Goal: Information Seeking & Learning: Compare options

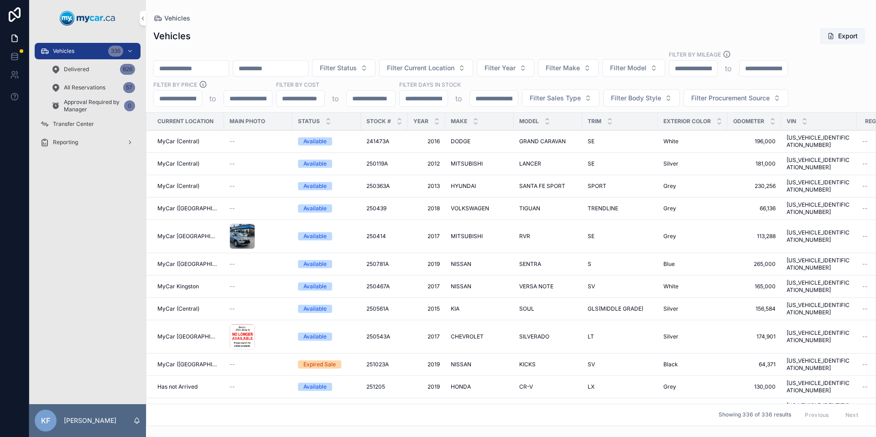
click at [69, 48] on span "Vehicles" at bounding box center [63, 50] width 21 height 7
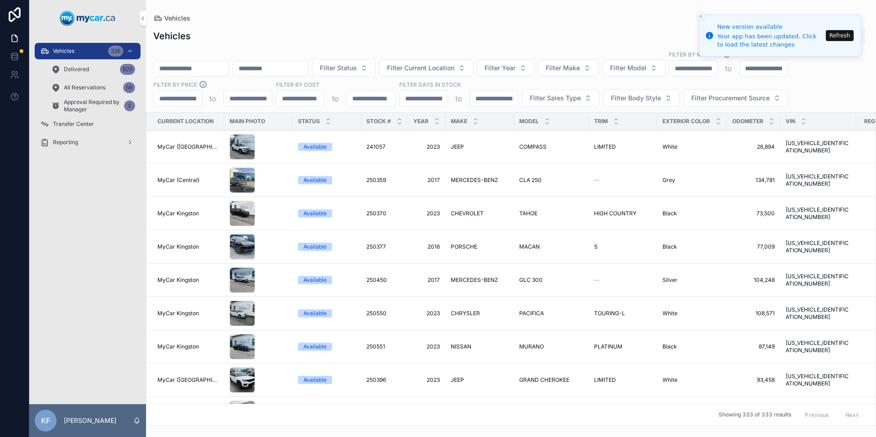
click at [574, 67] on span "Filter Make" at bounding box center [563, 67] width 34 height 9
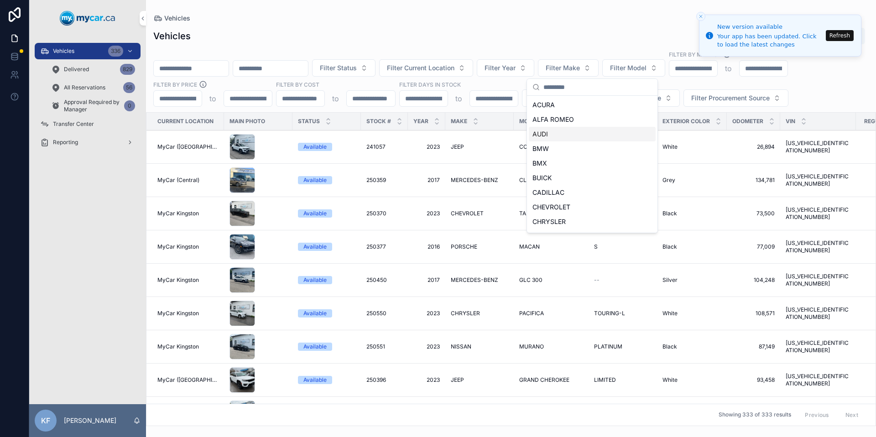
click at [572, 135] on div "AUDI" at bounding box center [592, 134] width 127 height 15
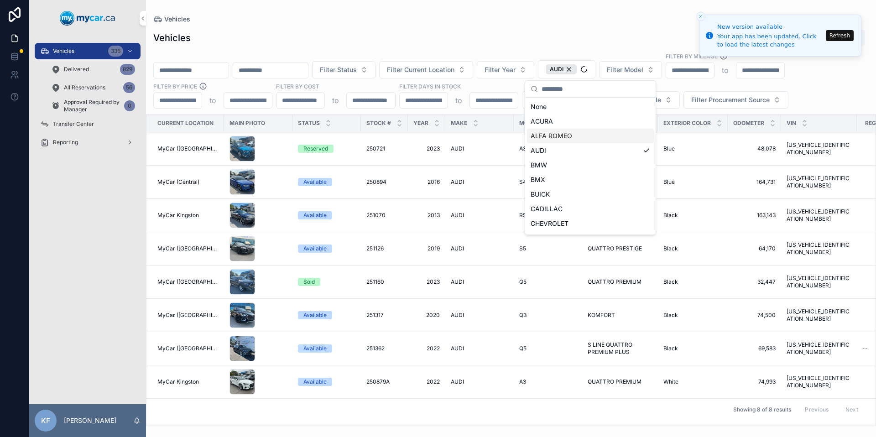
click at [487, 42] on div "Vehicles Export" at bounding box center [510, 37] width 715 height 17
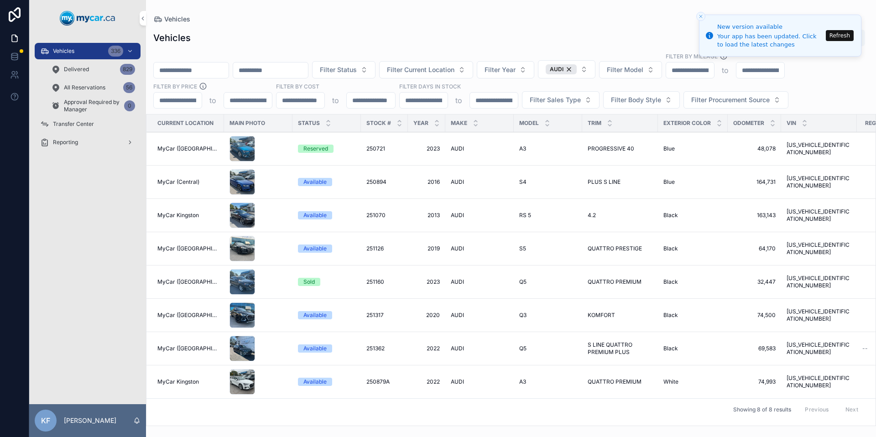
click at [307, 182] on div "Available" at bounding box center [314, 182] width 23 height 8
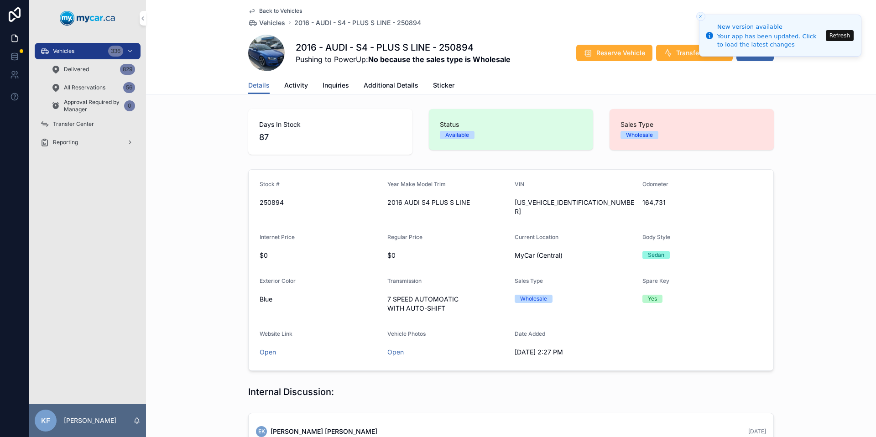
click at [62, 52] on span "Vehicles" at bounding box center [63, 50] width 21 height 7
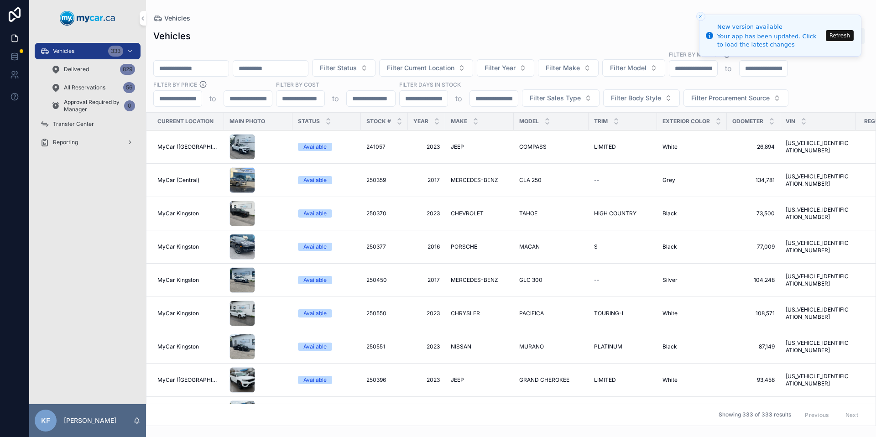
click at [63, 52] on span "Vehicles" at bounding box center [63, 50] width 21 height 7
click at [599, 68] on button "Filter Make" at bounding box center [568, 67] width 61 height 17
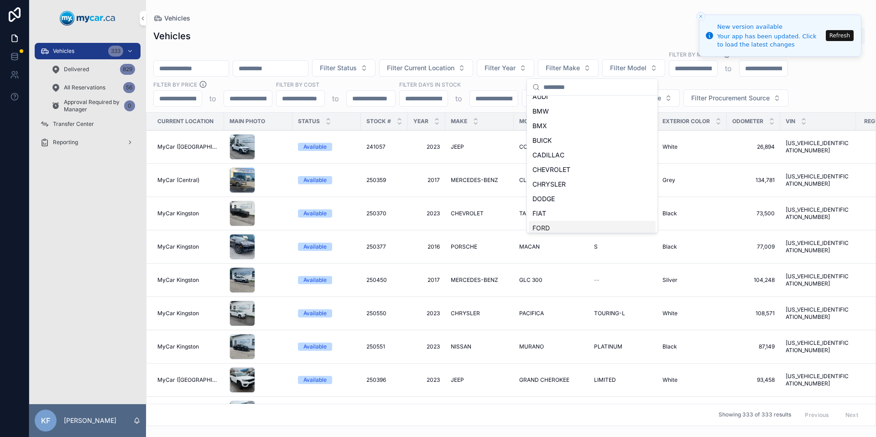
scroll to position [80, 0]
click at [559, 226] on span "HYUNDAI" at bounding box center [547, 229] width 30 height 9
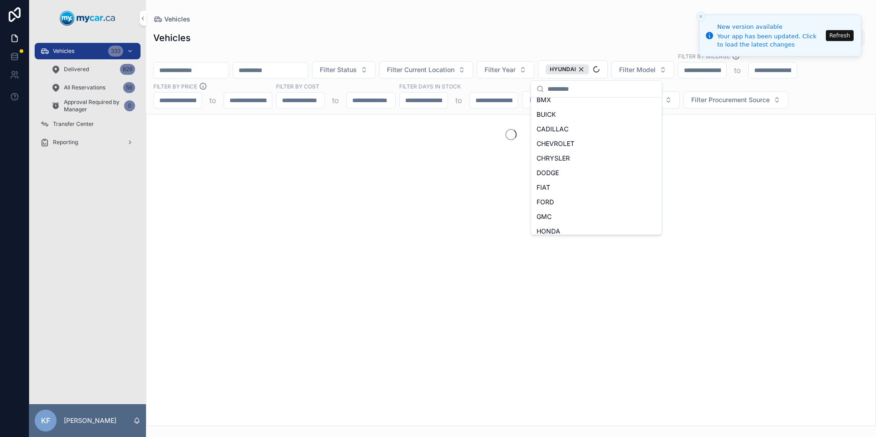
scroll to position [94, 0]
click at [502, 41] on div "Vehicles Export" at bounding box center [510, 37] width 715 height 17
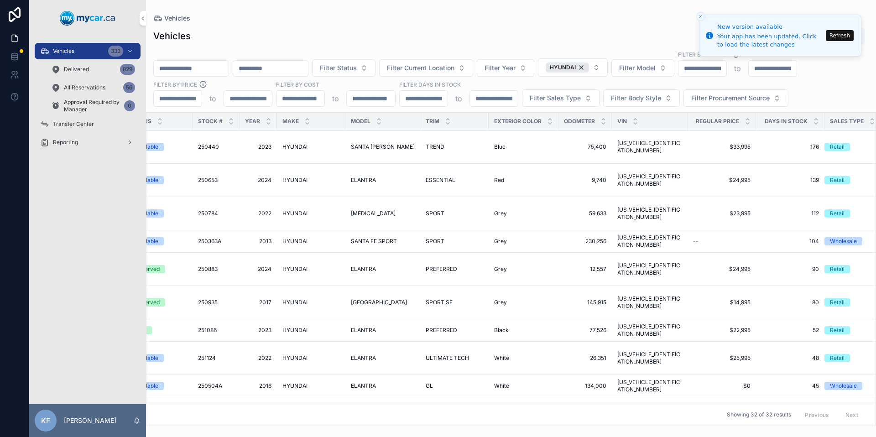
scroll to position [0, 180]
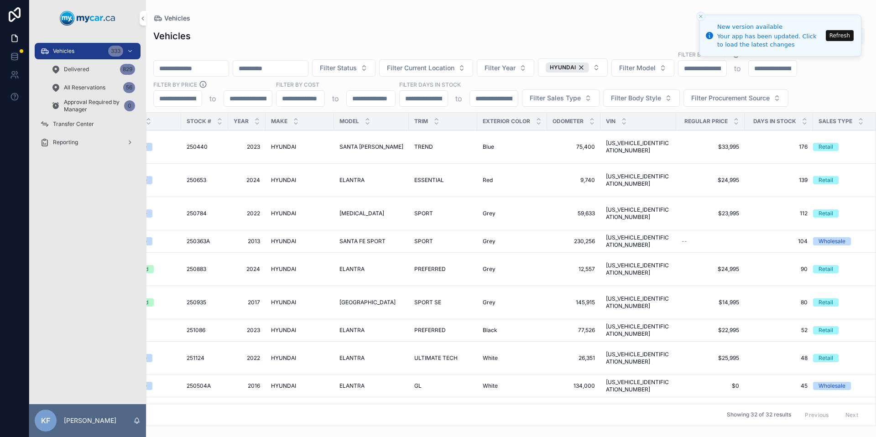
drag, startPoint x: 451, startPoint y: 422, endPoint x: 585, endPoint y: 431, distance: 134.0
click at [585, 432] on div "Vehicles Vehicles Export Filter Status Filter Current Location Filter Year HYUN…" at bounding box center [511, 218] width 730 height 437
drag, startPoint x: 581, startPoint y: 430, endPoint x: 545, endPoint y: 428, distance: 36.1
click at [569, 428] on div "Vehicles Vehicles Export Filter Status Filter Current Location Filter Year HYUN…" at bounding box center [511, 218] width 730 height 437
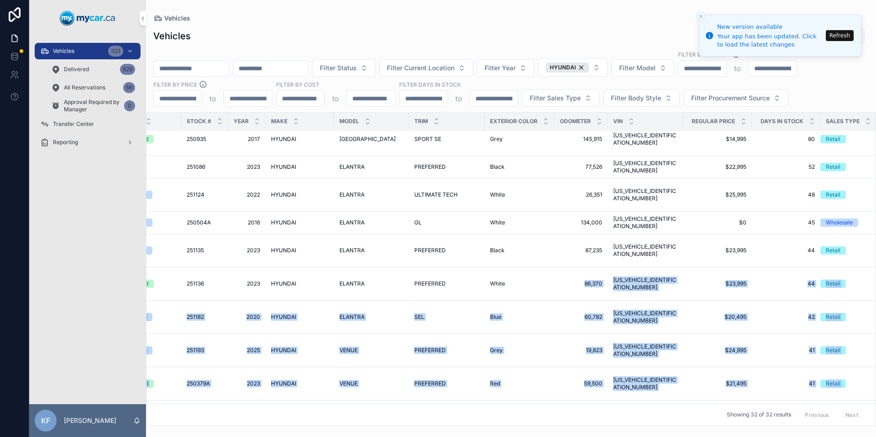
drag, startPoint x: 443, startPoint y: 425, endPoint x: 375, endPoint y: 422, distance: 68.5
click at [375, 422] on div "Vehicles Vehicles Export Filter Status Filter Current Location Filter Year HYUN…" at bounding box center [511, 218] width 730 height 437
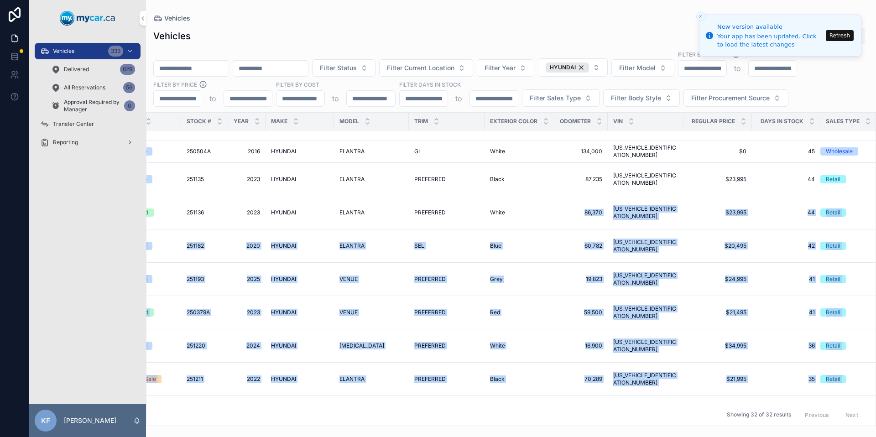
click at [525, 309] on div "Red Red" at bounding box center [519, 312] width 59 height 7
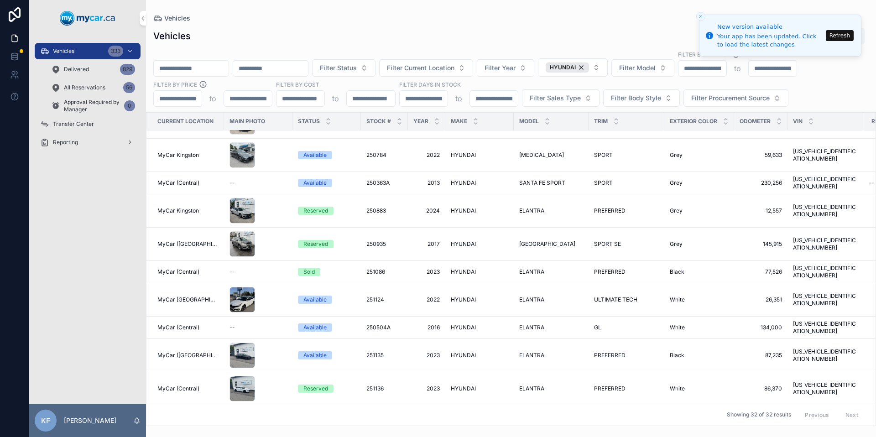
scroll to position [59, 0]
click at [298, 295] on span "Available" at bounding box center [315, 299] width 34 height 8
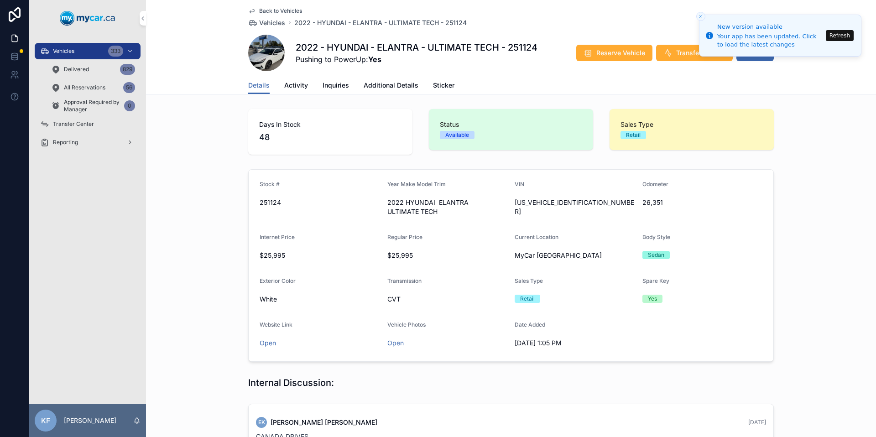
click at [538, 196] on div "[US_VEHICLE_IDENTIFICATION_NUMBER]" at bounding box center [575, 207] width 120 height 24
click at [539, 201] on span "[US_VEHICLE_IDENTIFICATION_NUMBER]" at bounding box center [575, 207] width 120 height 18
copy span "[US_VEHICLE_IDENTIFICATION_NUMBER]"
click at [292, 11] on span "Back to Vehicles" at bounding box center [280, 10] width 43 height 7
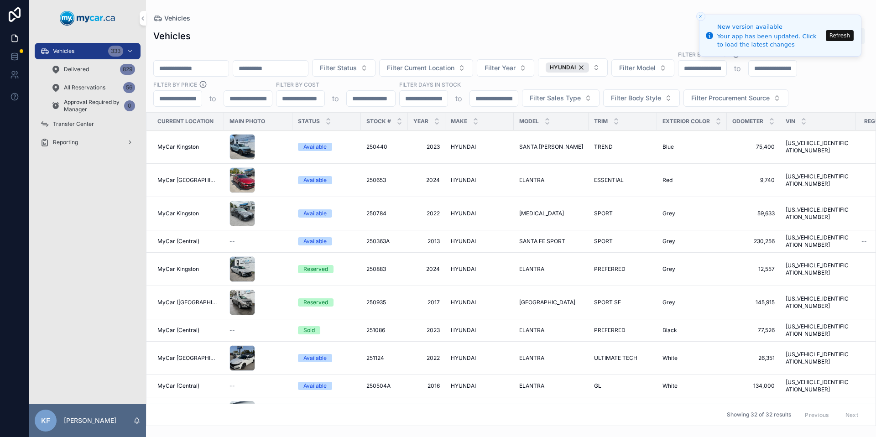
click at [589, 68] on div "HYUNDAI" at bounding box center [567, 68] width 43 height 10
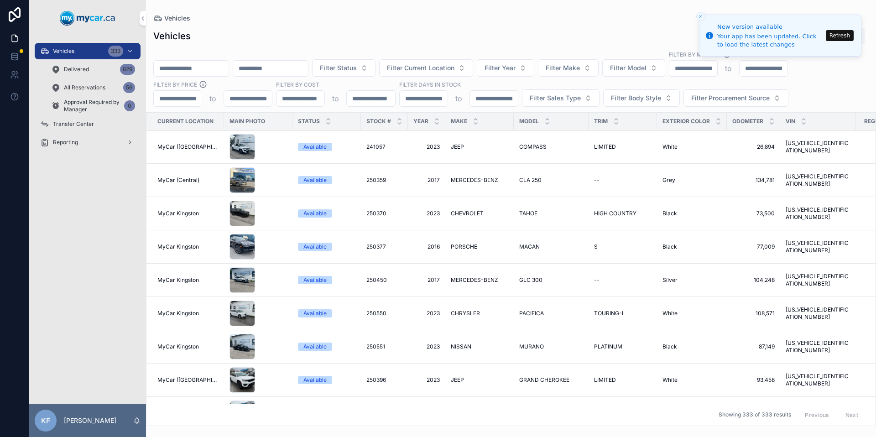
click at [635, 68] on span "Filter Model" at bounding box center [628, 67] width 37 height 9
click at [627, 108] on span "COROLLA" at bounding box center [612, 104] width 31 height 9
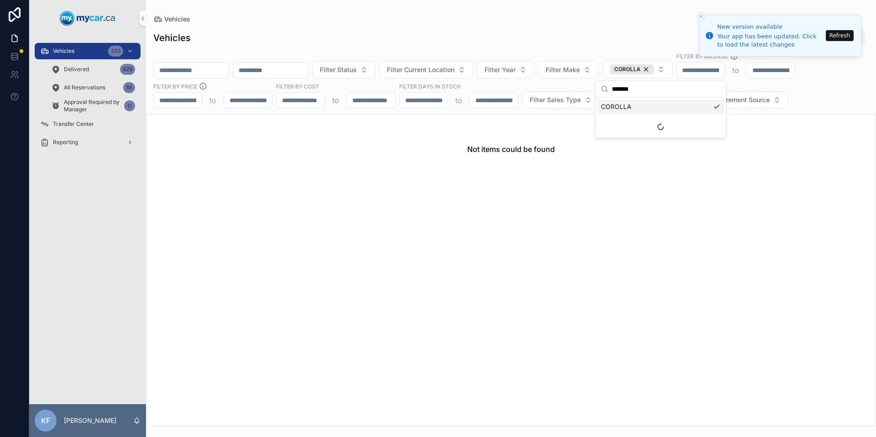
click at [648, 92] on input "*******" at bounding box center [666, 89] width 109 height 16
type input "*"
type input "*****"
click at [665, 104] on div "CAMRY" at bounding box center [660, 106] width 127 height 15
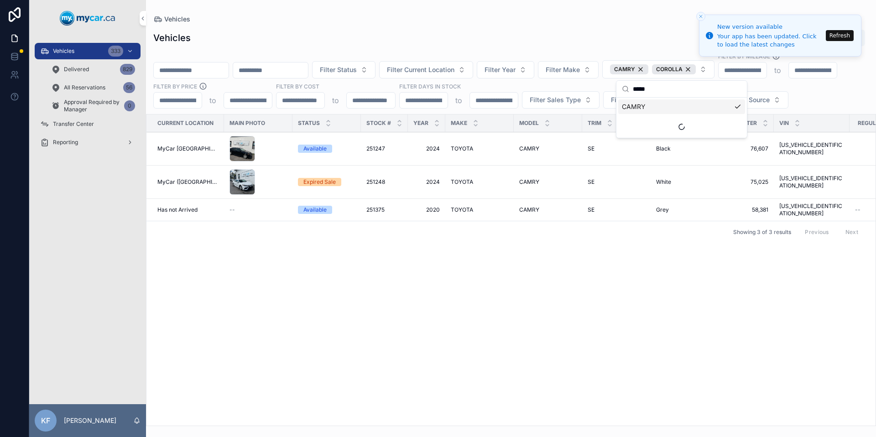
click at [562, 38] on div "Vehicles Export" at bounding box center [510, 37] width 715 height 17
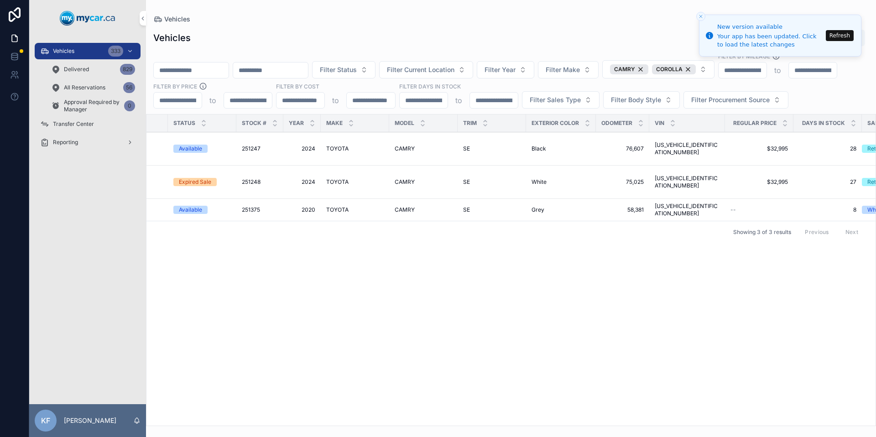
scroll to position [0, 126]
click at [332, 427] on div "Vehicles Vehicles Export Filter Status Filter Current Location Filter Year Filt…" at bounding box center [511, 218] width 730 height 437
